Goal: Task Accomplishment & Management: Manage account settings

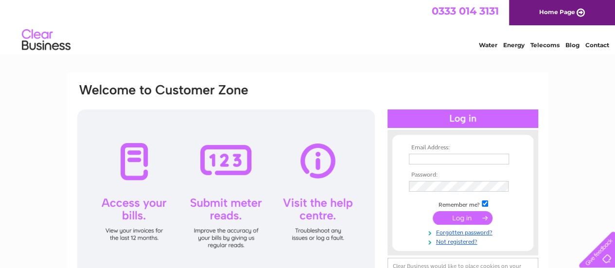
type input "[PERSON_NAME][EMAIL_ADDRESS][DOMAIN_NAME]"
click at [450, 220] on input "submit" at bounding box center [462, 218] width 60 height 14
click at [460, 219] on input "submit" at bounding box center [462, 218] width 60 height 14
